Goal: Task Accomplishment & Management: Complete application form

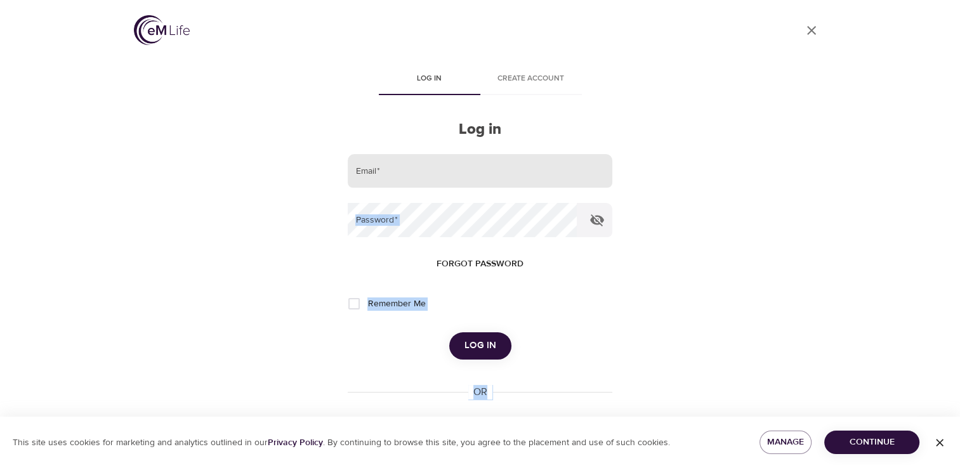
drag, startPoint x: 0, startPoint y: 0, endPoint x: 429, endPoint y: 174, distance: 462.8
click at [429, 174] on div "User Profile Log in Create account Log in Email   * Password   * Forgot passwor…" at bounding box center [480, 234] width 723 height 468
click at [429, 174] on input "email" at bounding box center [480, 171] width 264 height 34
type input "[EMAIL_ADDRESS][DOMAIN_NAME]"
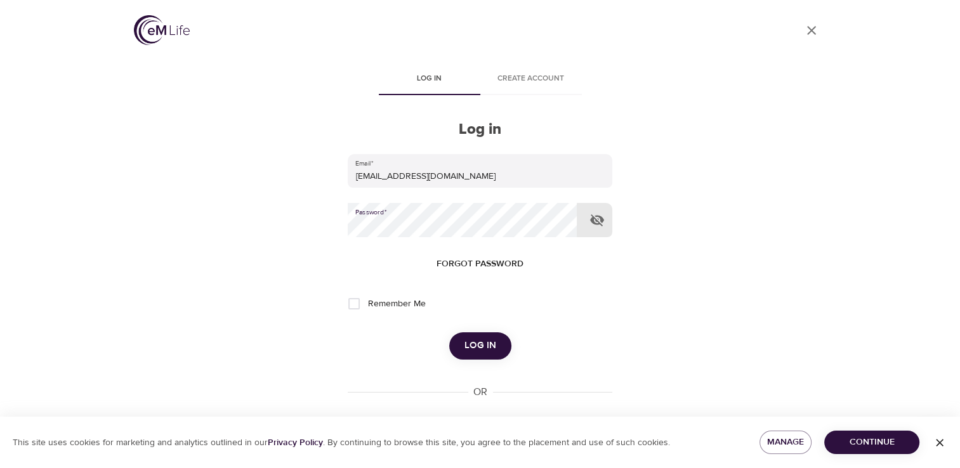
click at [473, 352] on span "Log in" at bounding box center [480, 346] width 32 height 16
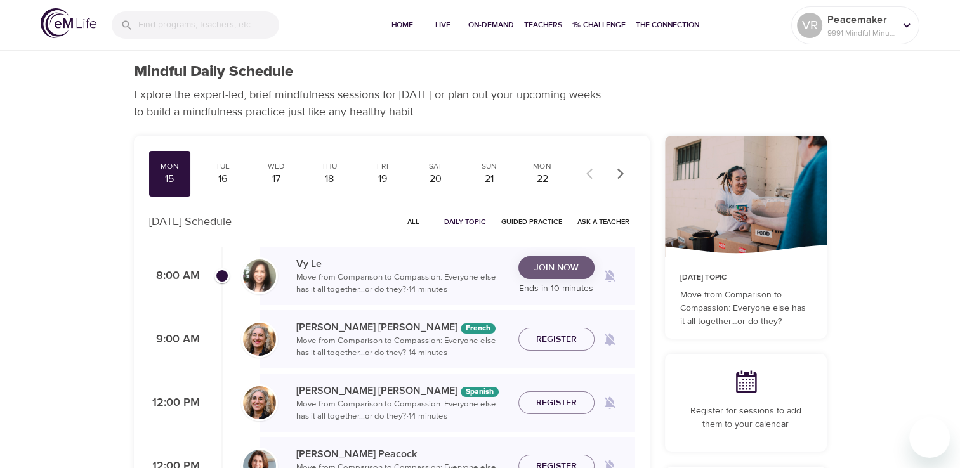
click at [555, 272] on span "Join Now" at bounding box center [556, 268] width 44 height 16
